Goal: Use online tool/utility: Utilize a website feature to perform a specific function

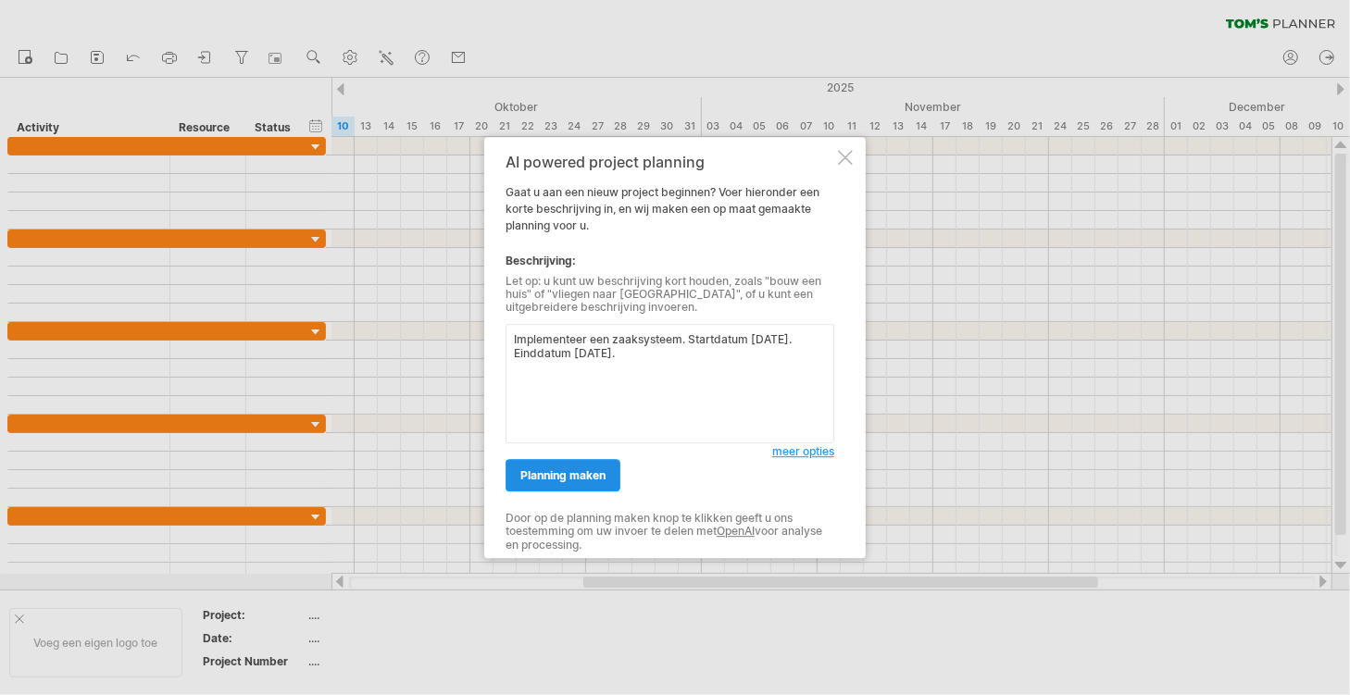
type textarea "Implementeer een zaaksysteem. Startdatum [DATE]. Einddatum [DATE]."
click at [559, 480] on span "planning maken" at bounding box center [562, 475] width 85 height 14
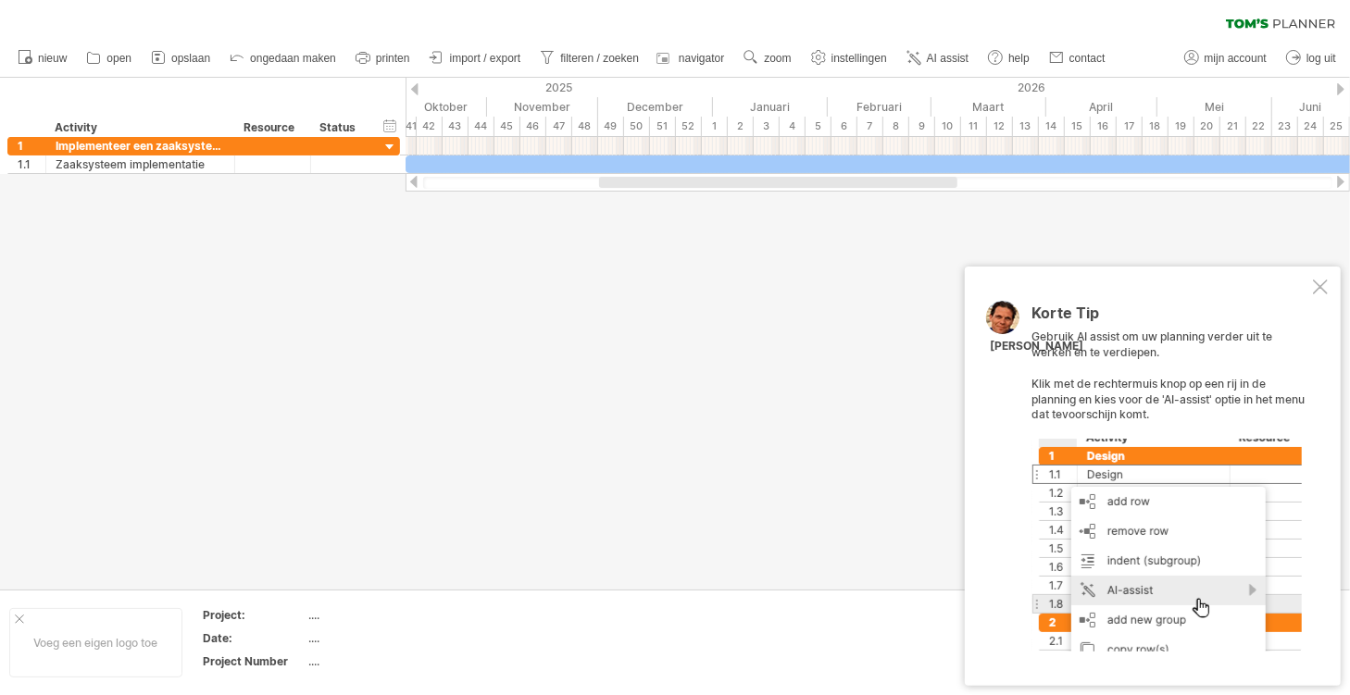
click at [1317, 287] on div at bounding box center [1320, 287] width 15 height 15
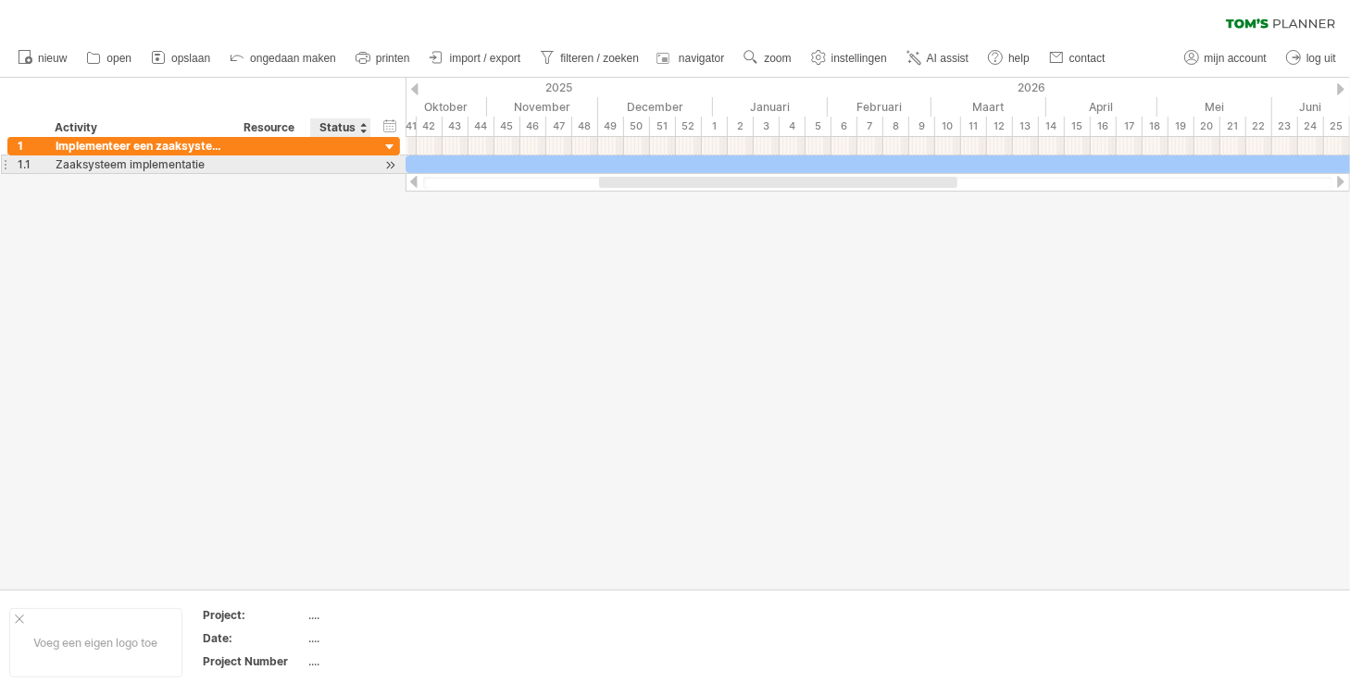
click at [390, 167] on div at bounding box center [390, 165] width 18 height 19
click at [389, 164] on div at bounding box center [390, 165] width 18 height 19
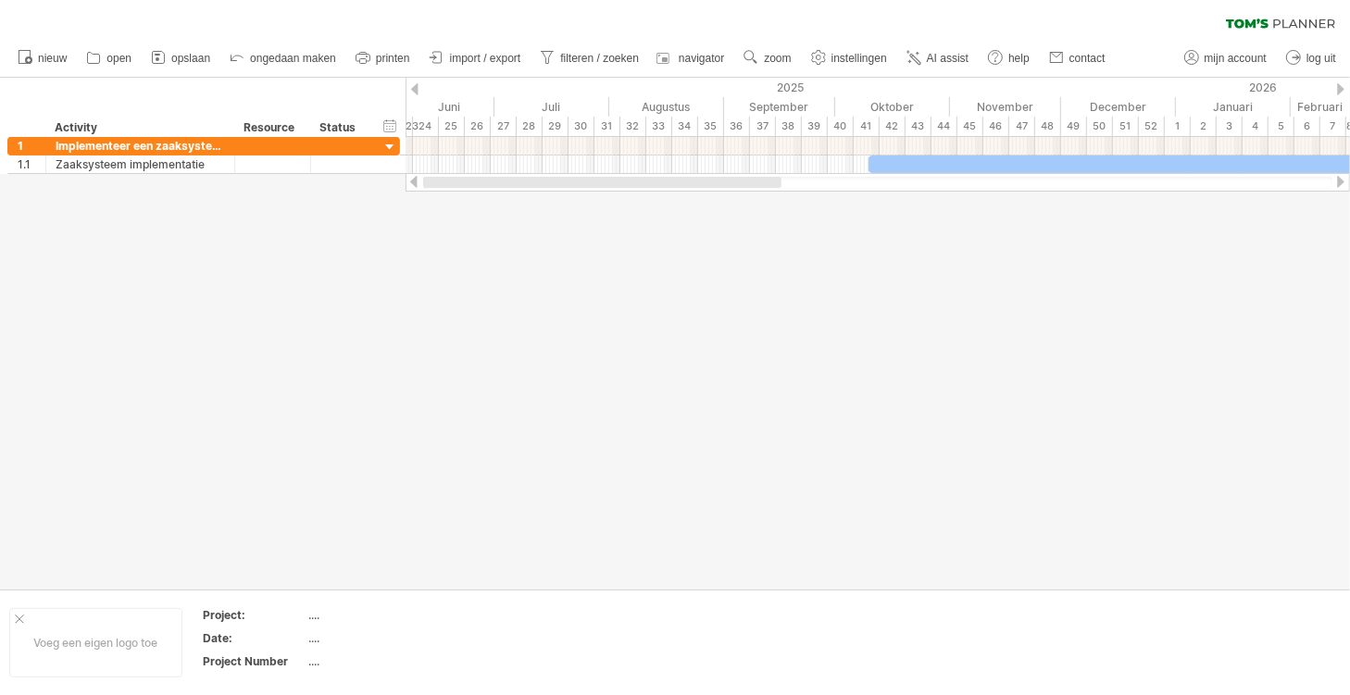
drag, startPoint x: 608, startPoint y: 182, endPoint x: 407, endPoint y: 182, distance: 200.9
click at [407, 182] on div at bounding box center [878, 182] width 944 height 19
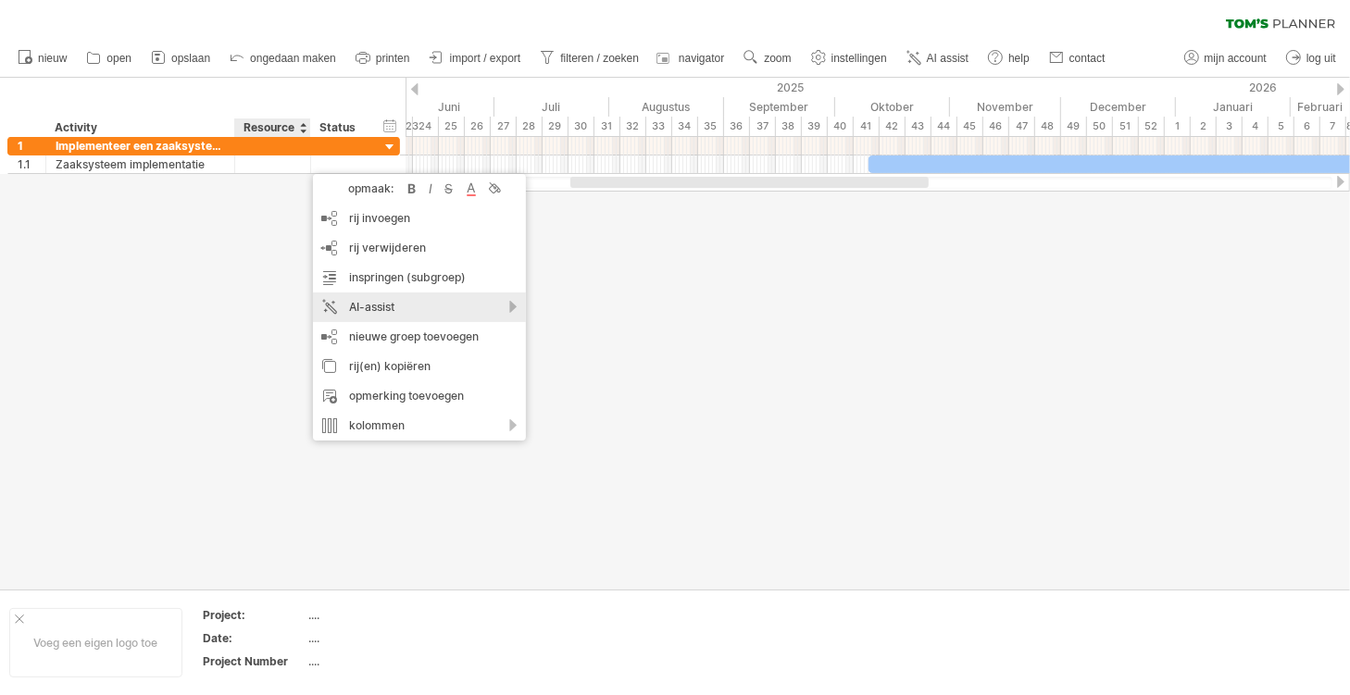
click at [381, 311] on div "AI-assist" at bounding box center [419, 308] width 213 height 30
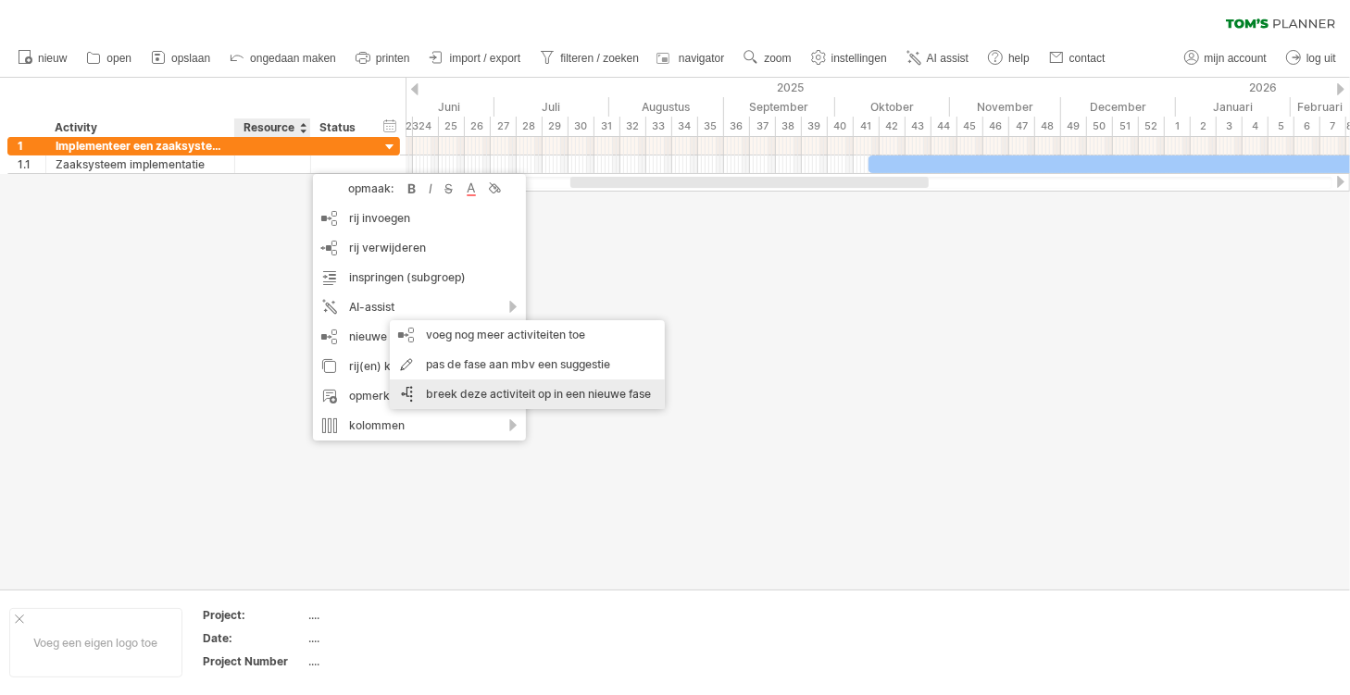
click at [487, 386] on div "breek deze activiteit op in een nieuwe fase" at bounding box center [527, 395] width 275 height 30
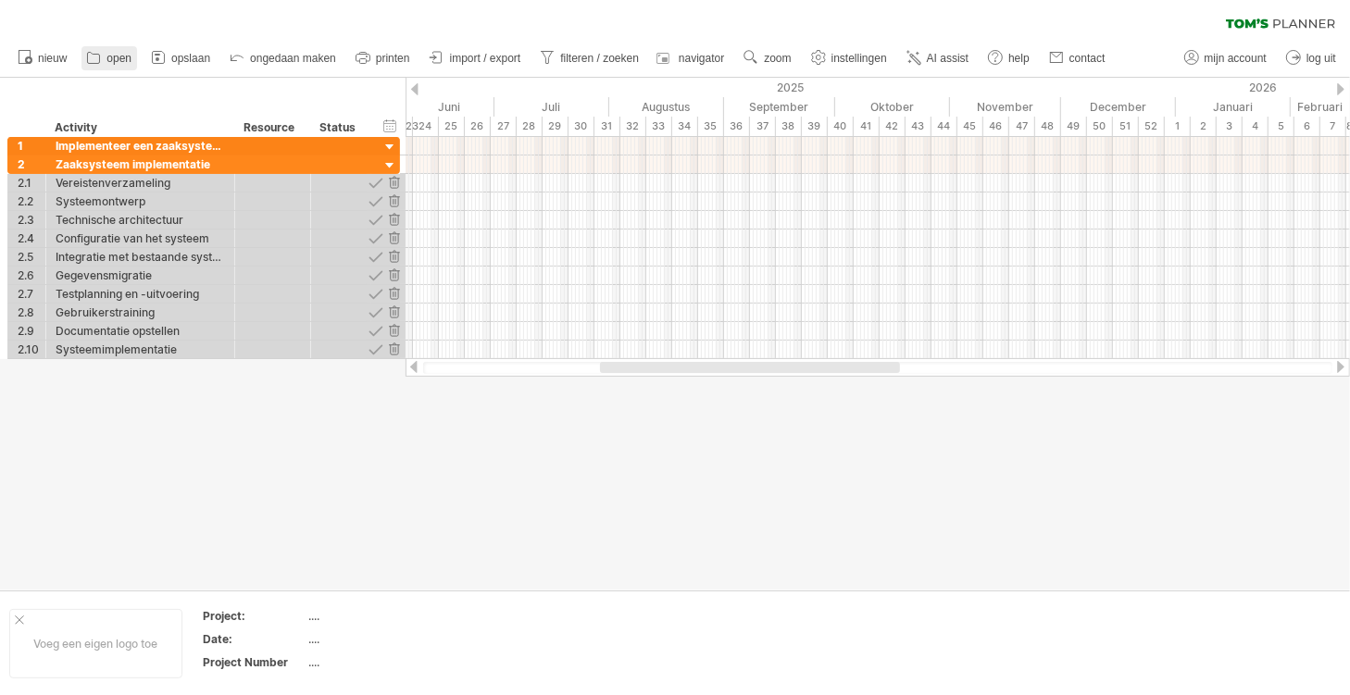
click at [115, 58] on span "open" at bounding box center [118, 58] width 25 height 13
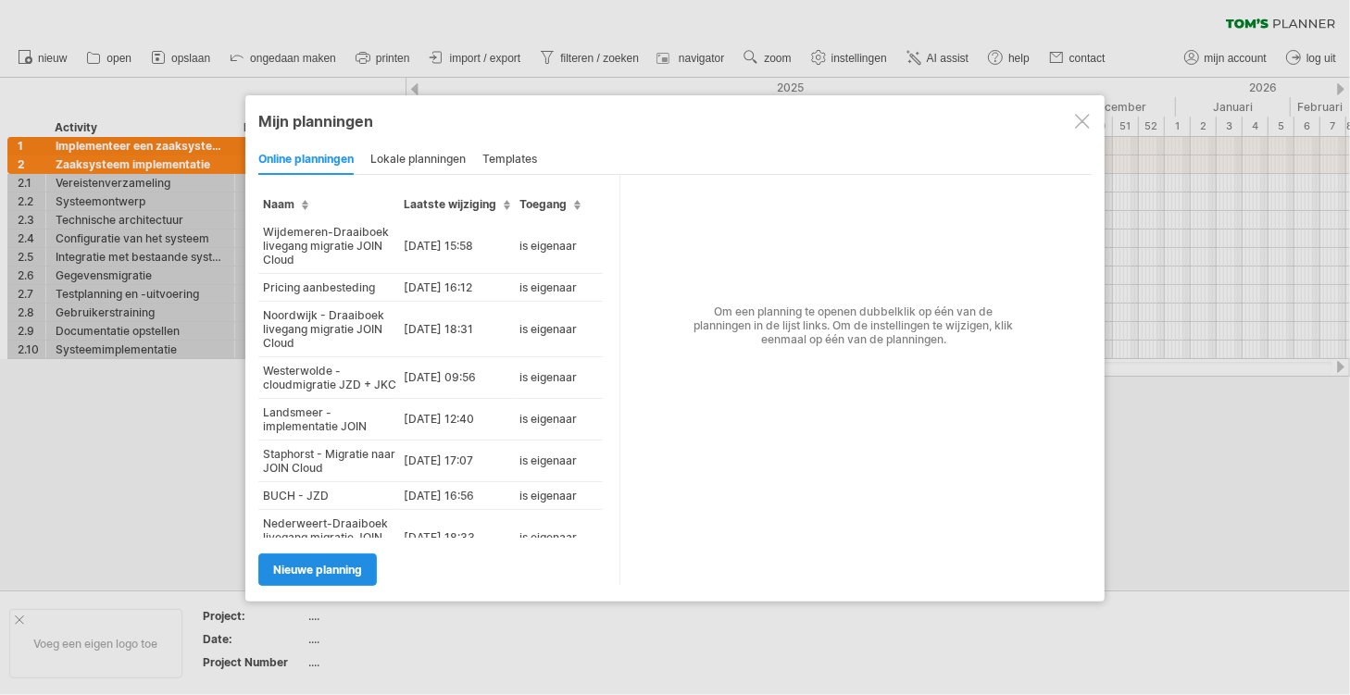
click at [298, 563] on span "Nieuwe planning" at bounding box center [317, 570] width 89 height 14
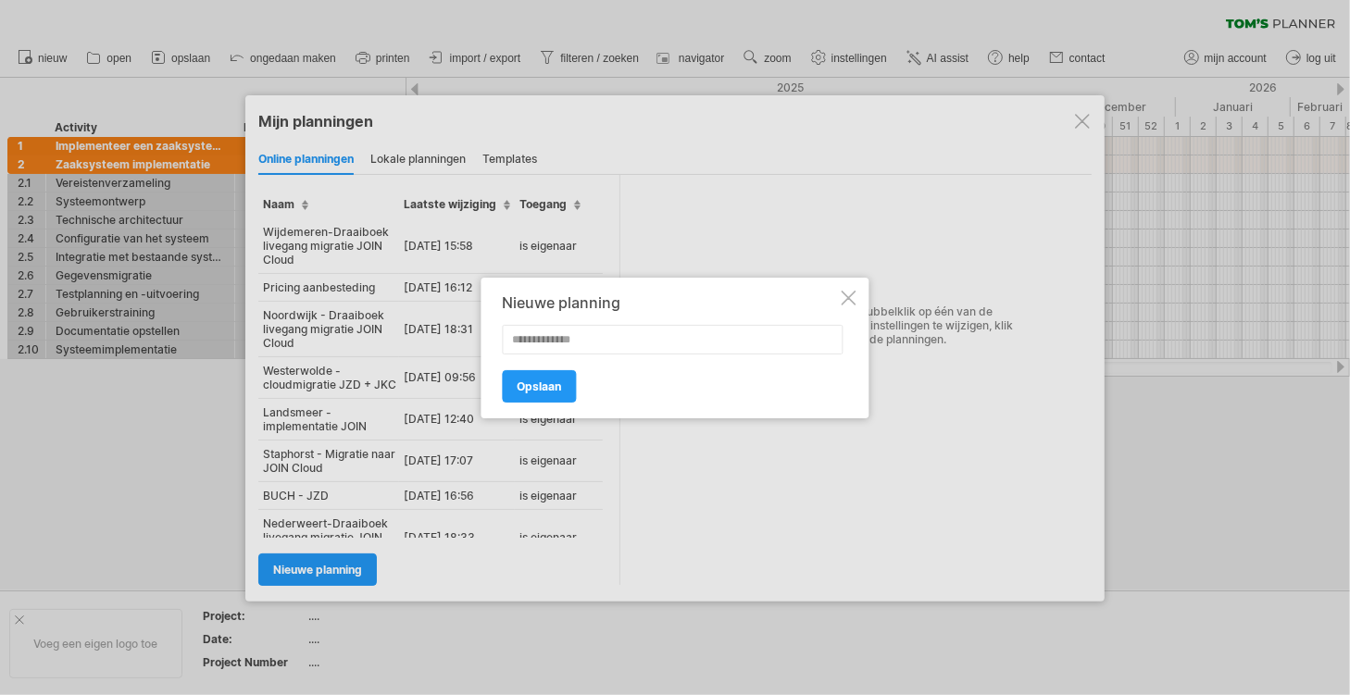
click at [849, 295] on div at bounding box center [849, 298] width 15 height 15
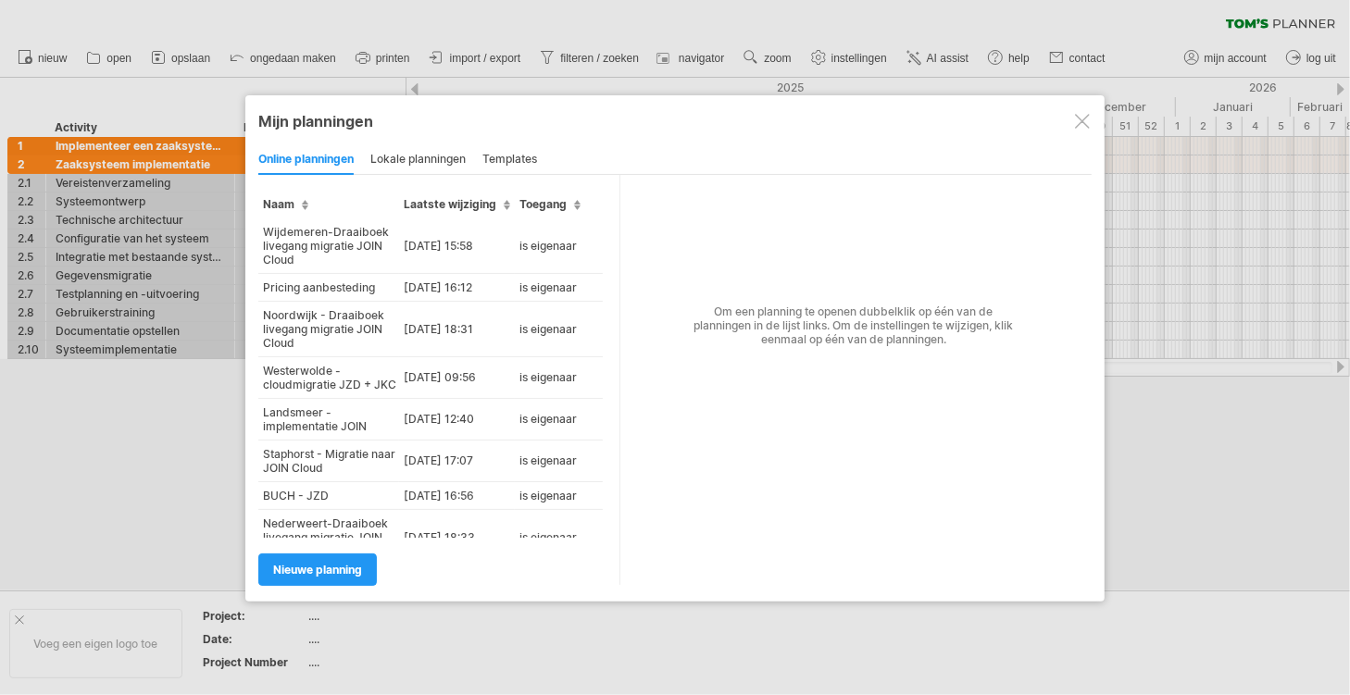
click at [1087, 121] on div at bounding box center [1082, 121] width 15 height 15
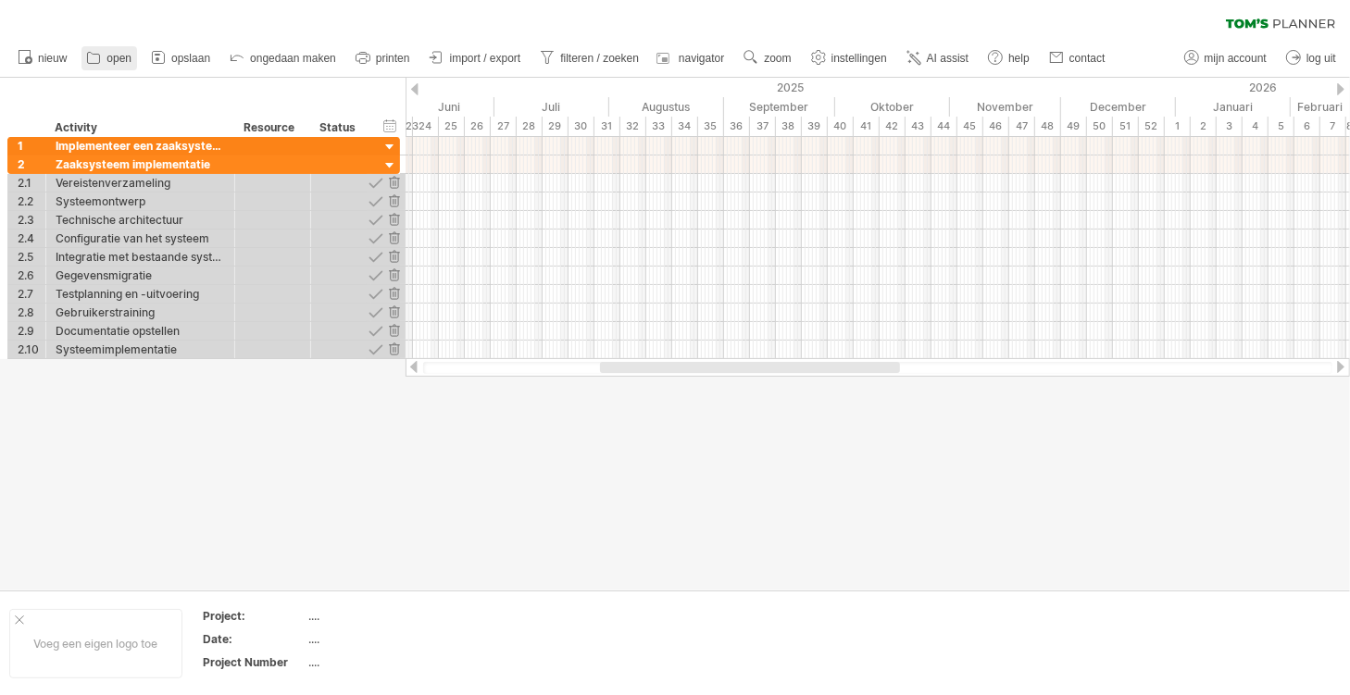
click at [116, 55] on span "open" at bounding box center [118, 58] width 25 height 13
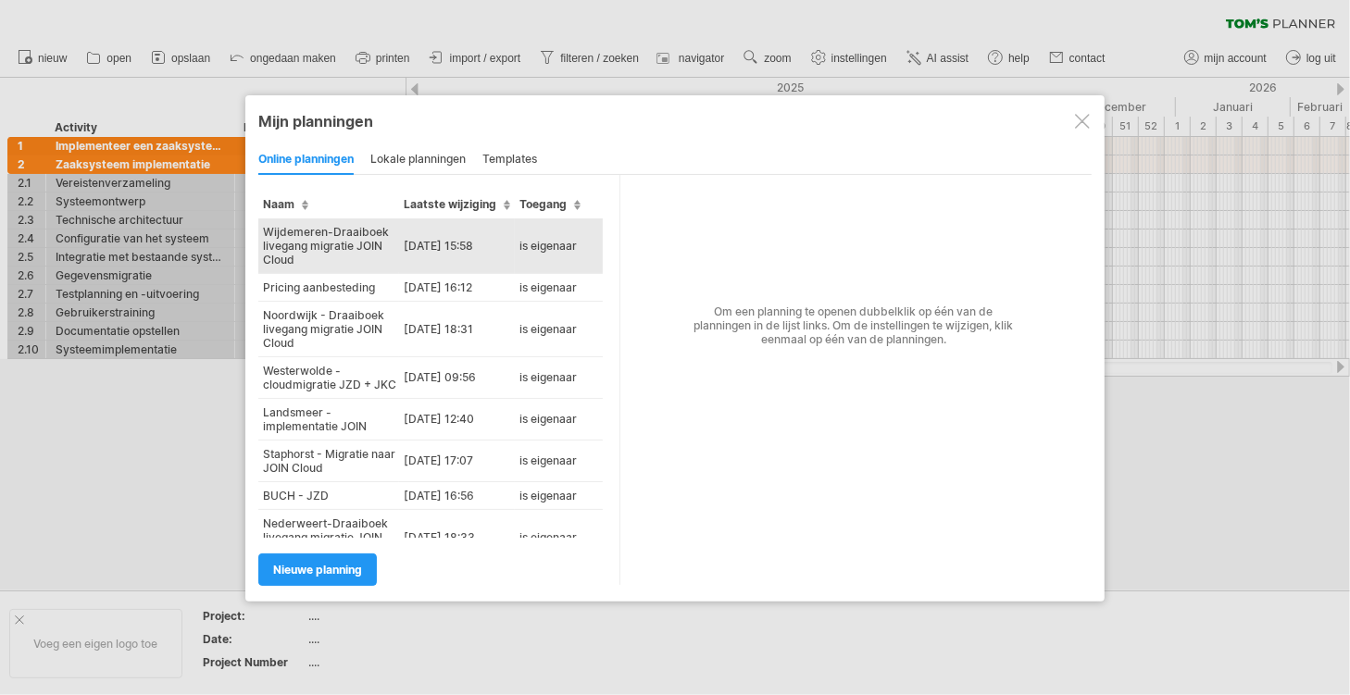
click at [318, 247] on td "Wijdemeren-Draaiboek livegang migratie JOIN Cloud" at bounding box center [328, 246] width 141 height 56
click at [318, 247] on div "Probeert verbinding te maken met [DOMAIN_NAME] Opnieuw verbonden 0% wissen filt…" at bounding box center [675, 347] width 1350 height 695
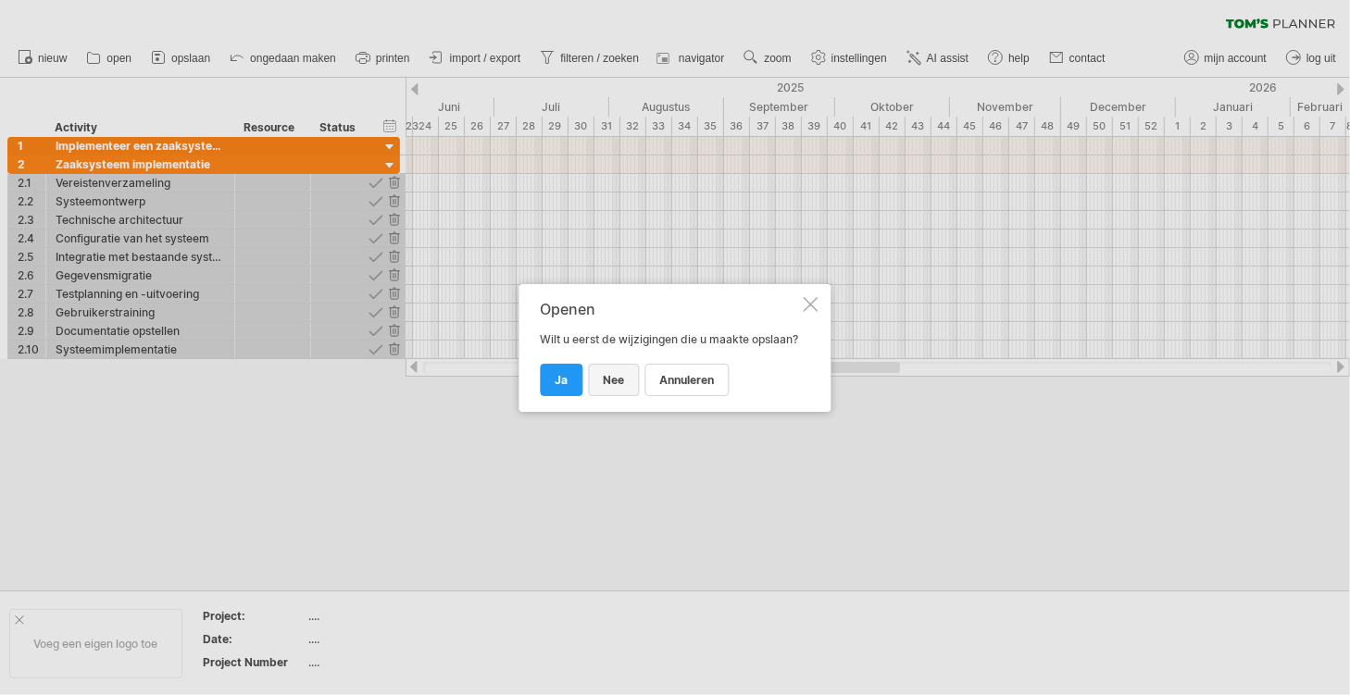
click at [611, 383] on span "nee" at bounding box center [614, 380] width 21 height 14
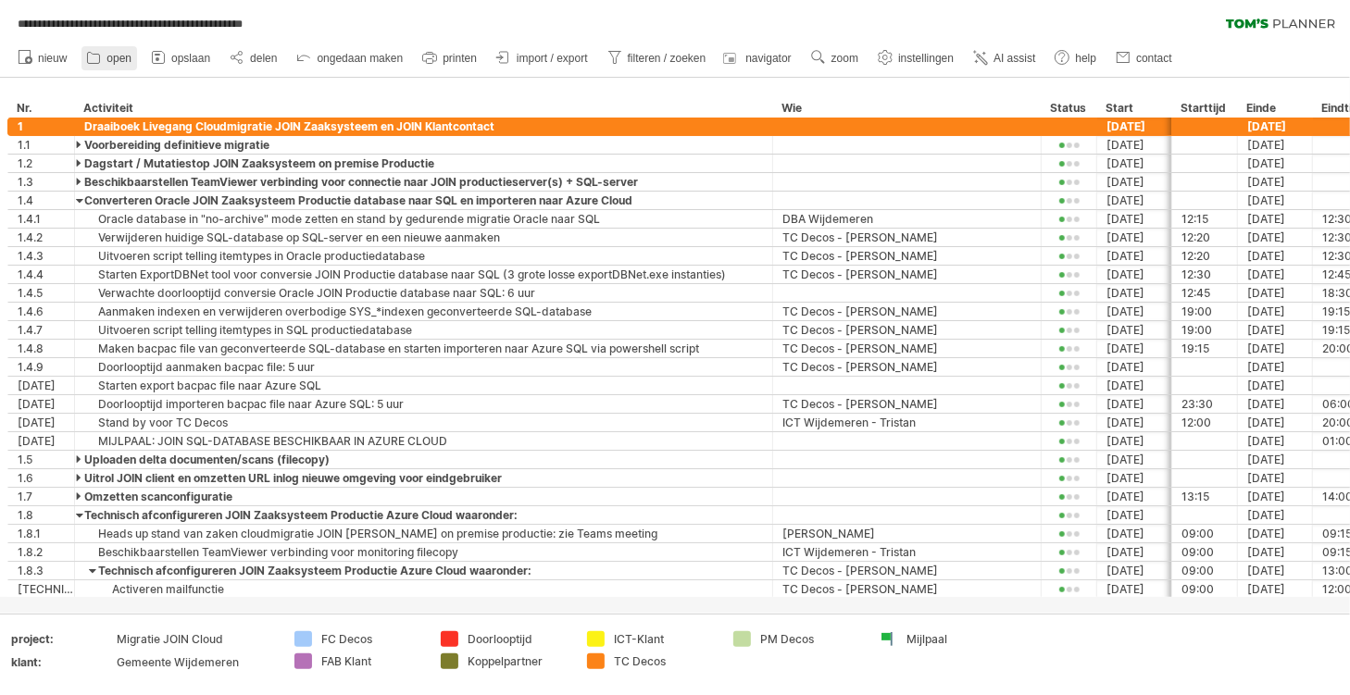
click at [119, 58] on span "open" at bounding box center [118, 58] width 25 height 13
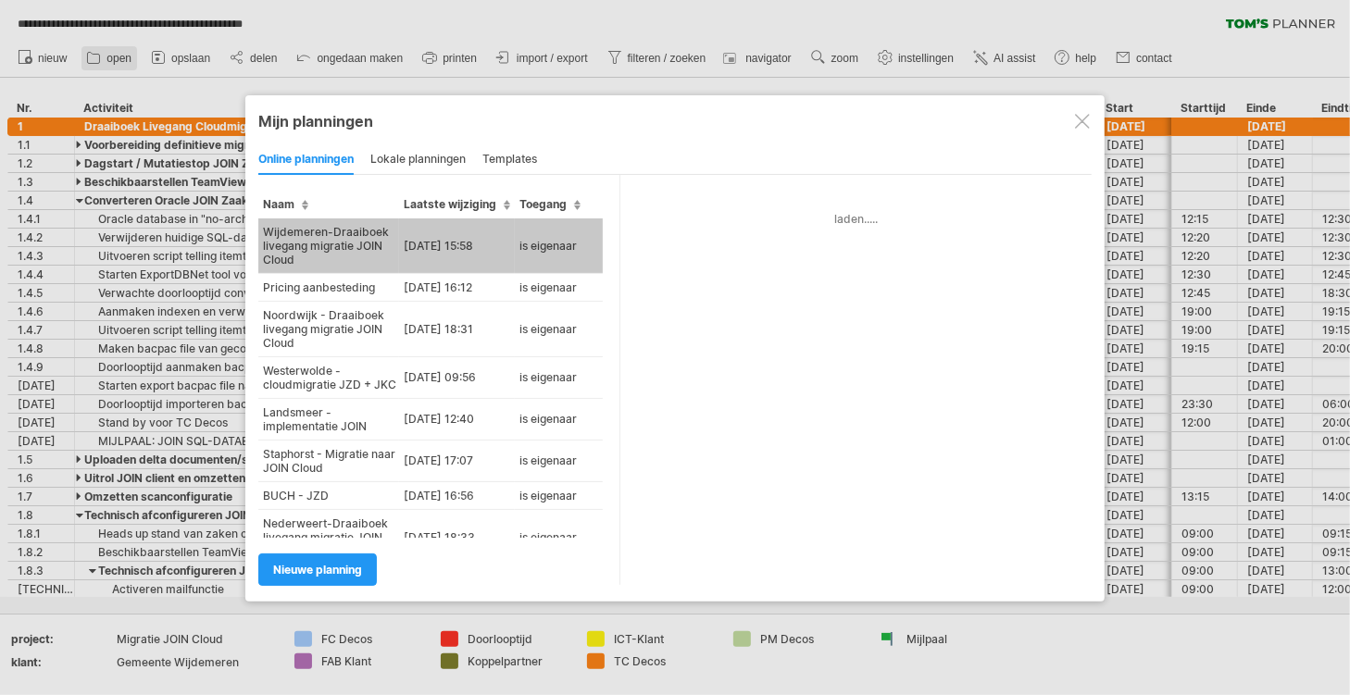
type input "**********"
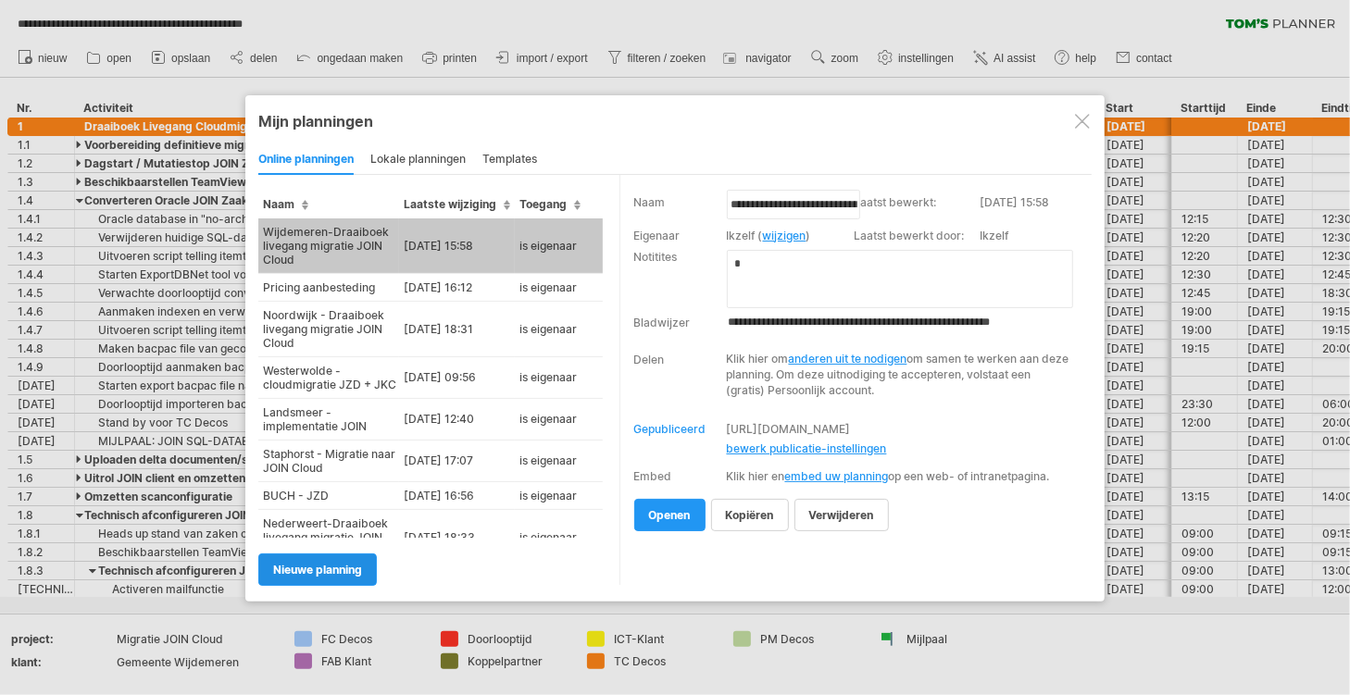
click at [305, 574] on span "Nieuwe planning" at bounding box center [317, 570] width 89 height 14
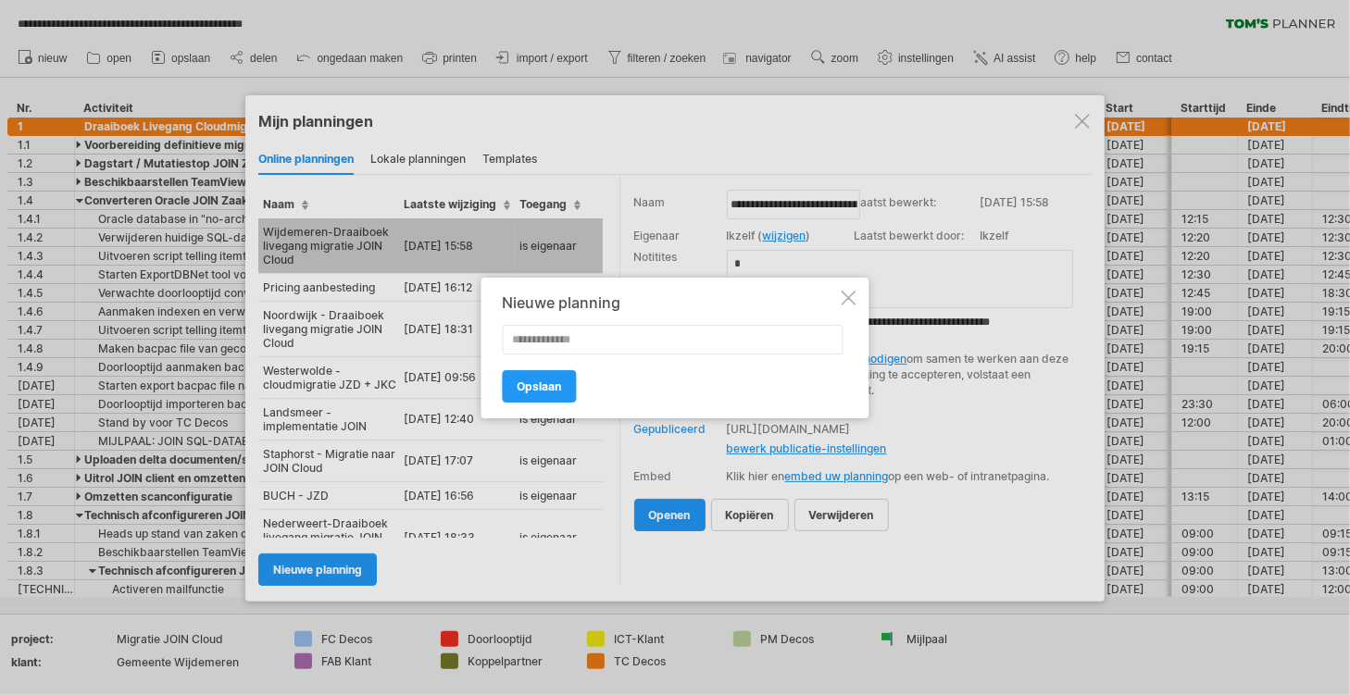
click at [848, 297] on div at bounding box center [849, 298] width 15 height 15
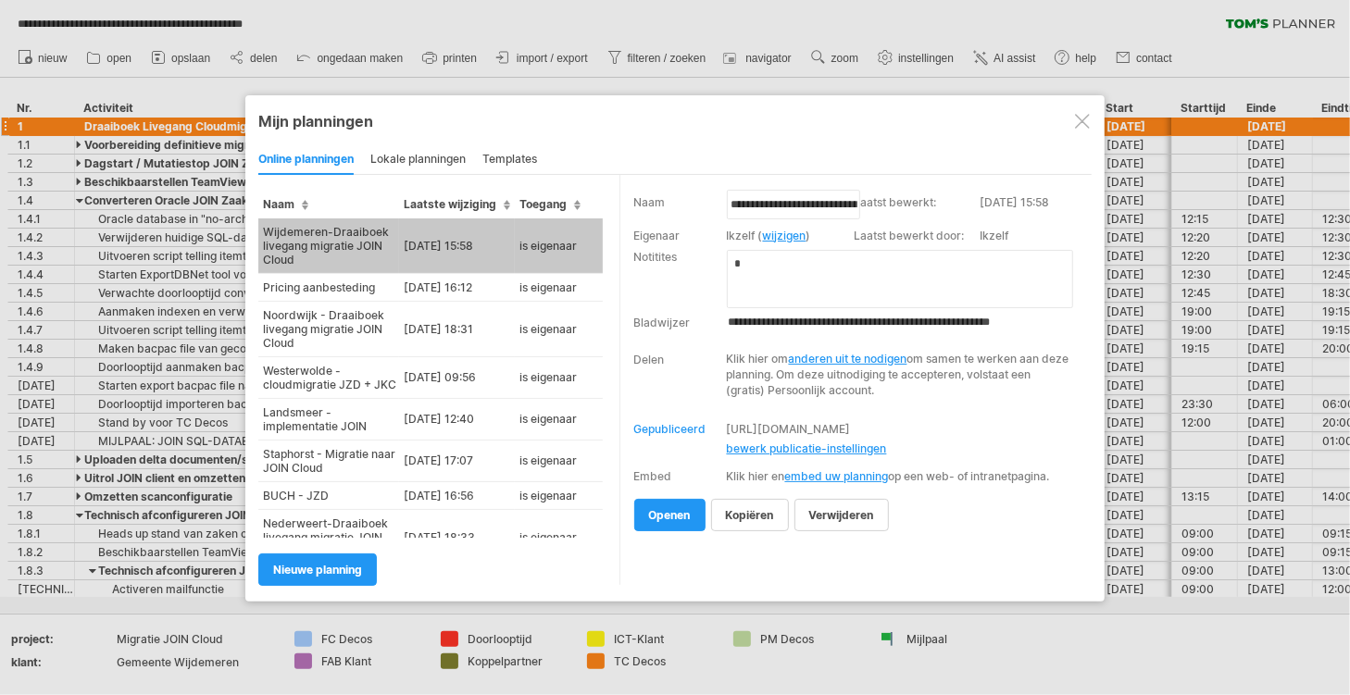
click at [1084, 125] on div at bounding box center [1082, 121] width 15 height 15
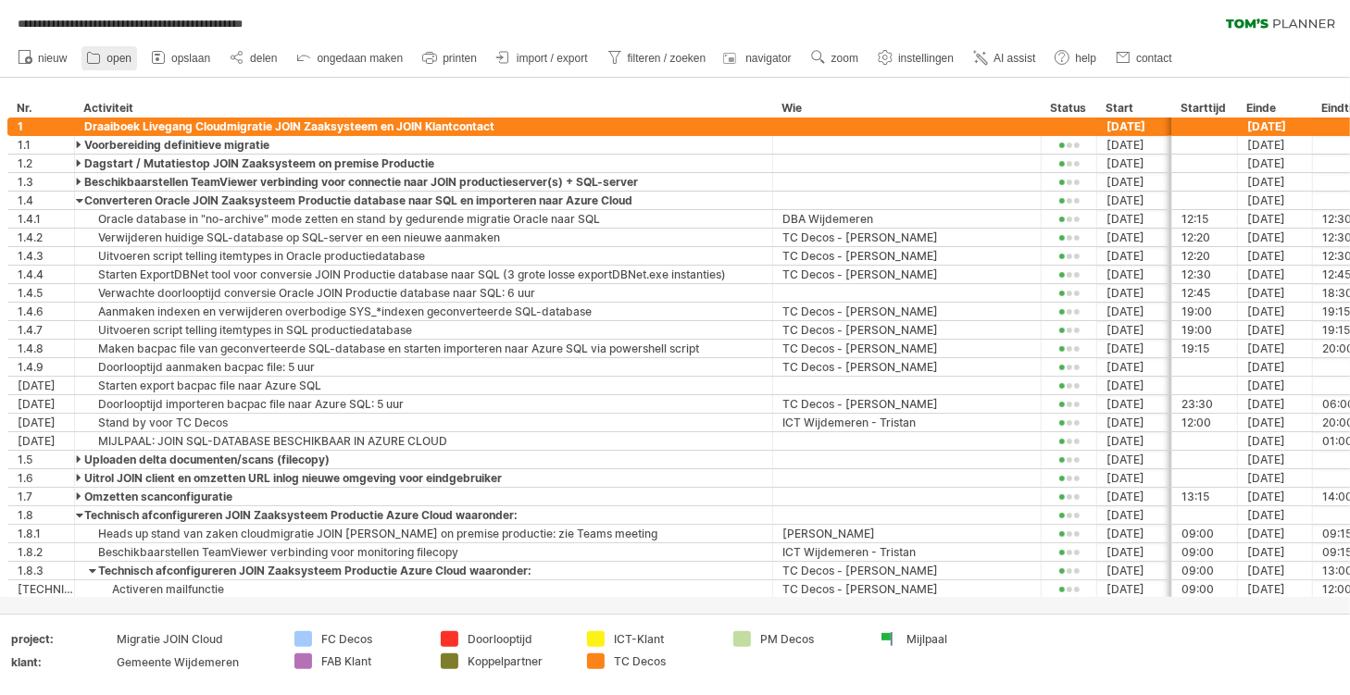
click at [104, 63] on link "open" at bounding box center [109, 58] width 56 height 24
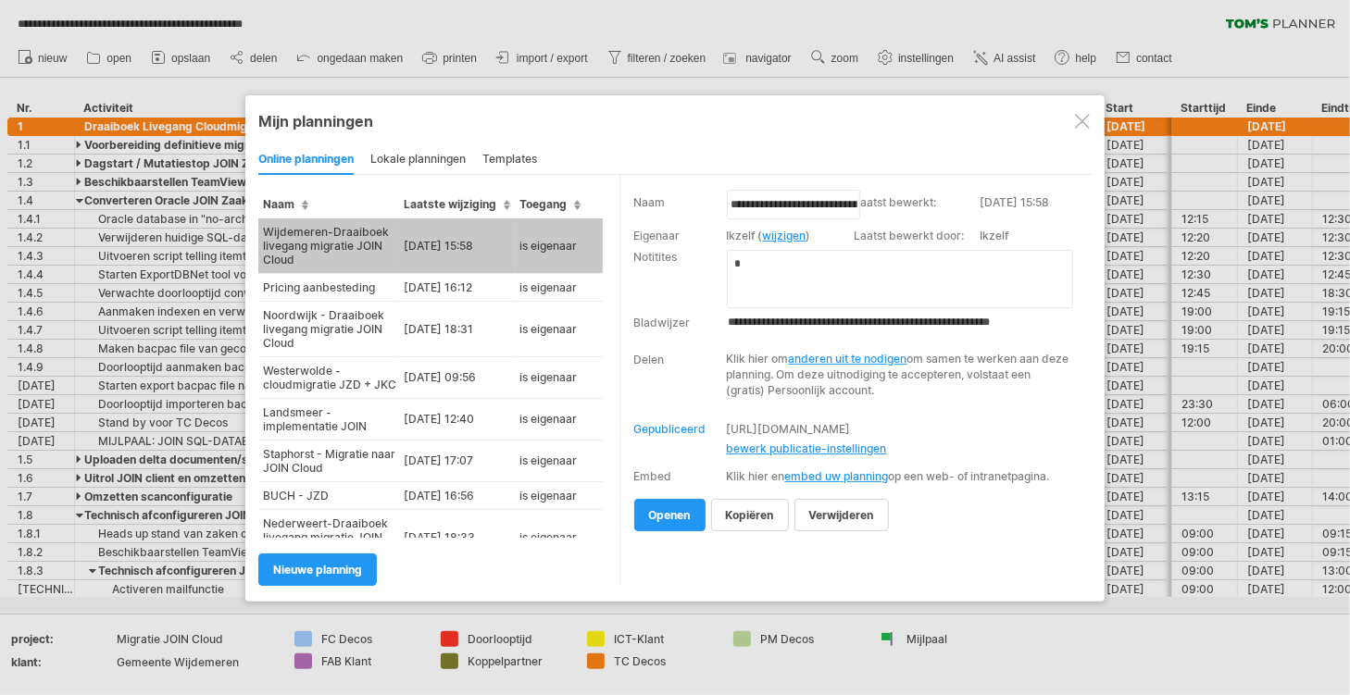
click at [319, 243] on td "Wijdemeren-Draaiboek livegang migratie JOIN Cloud" at bounding box center [328, 246] width 141 height 56
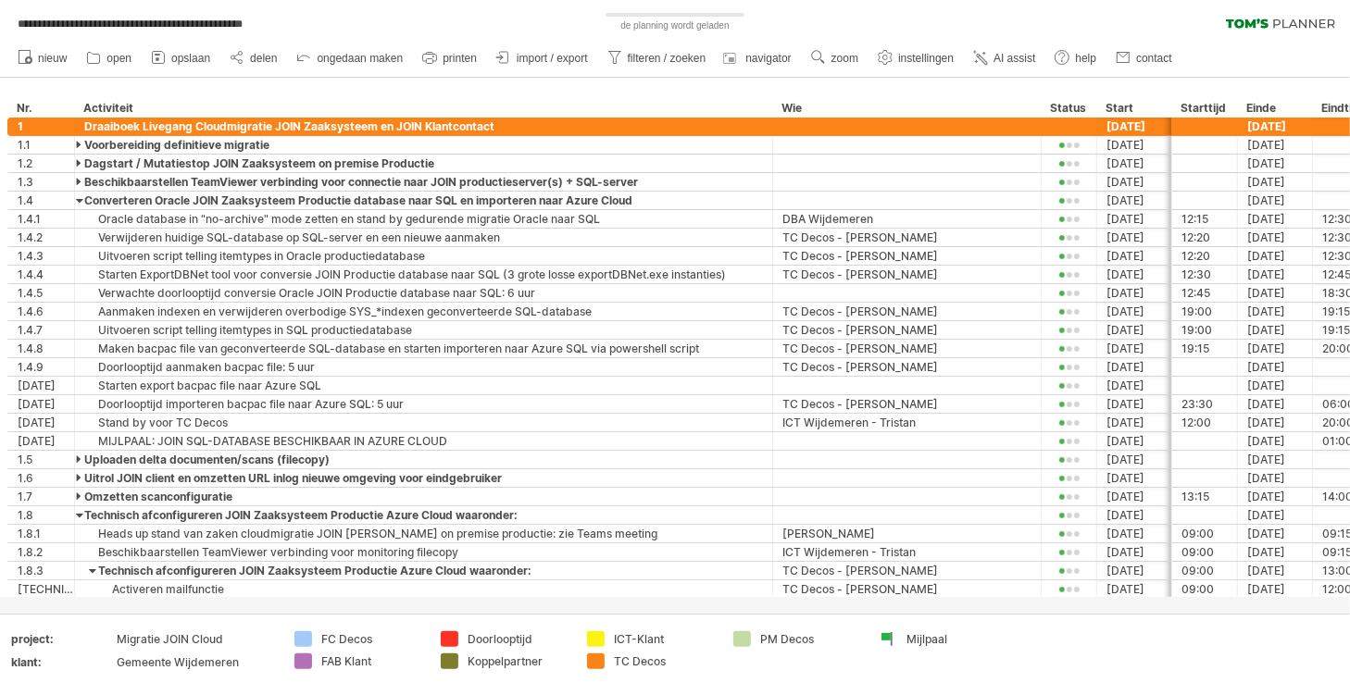
click at [319, 243] on div "**********" at bounding box center [675, 347] width 1350 height 695
